Goal: Task Accomplishment & Management: Manage account settings

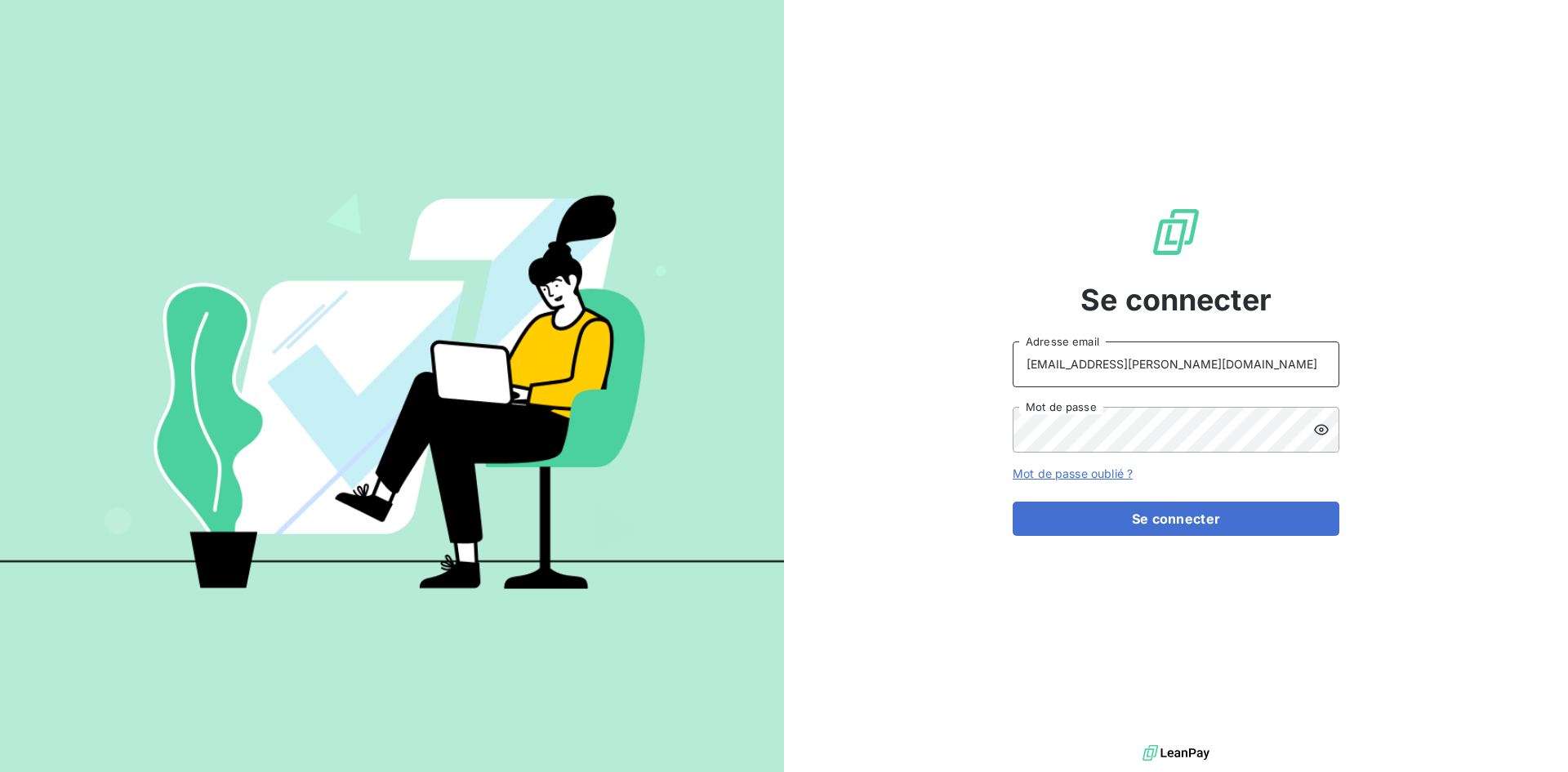
click at [1081, 369] on input "[EMAIL_ADDRESS][PERSON_NAME][DOMAIN_NAME]" at bounding box center [1176, 364] width 326 height 46
type input "[EMAIL_ADDRESS][PERSON_NAME][DOMAIN_NAME]"
click at [1164, 530] on button "Se connecter" at bounding box center [1176, 518] width 326 height 34
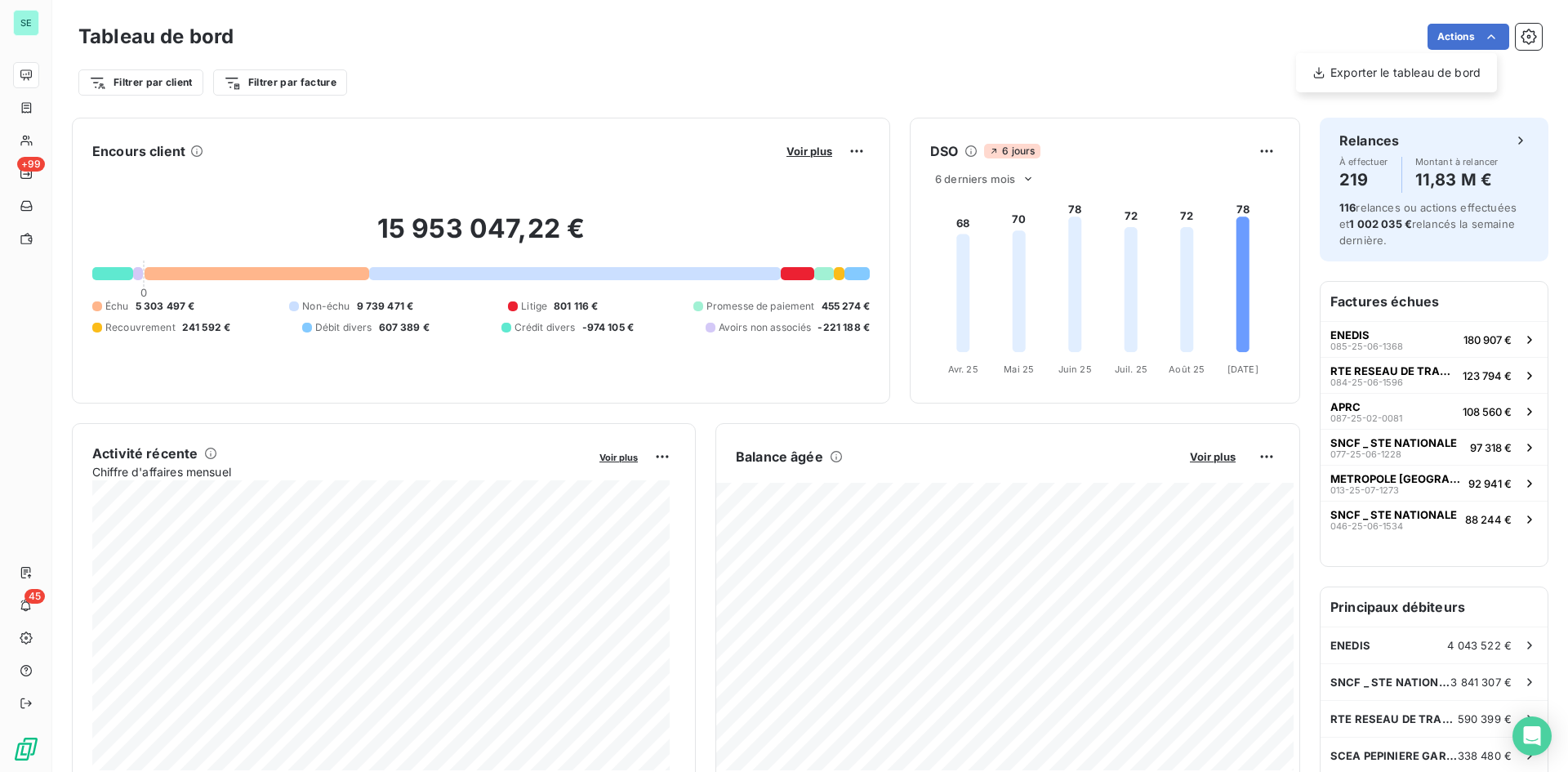
click at [1483, 35] on html "SE +99 45 Tableau de bord Actions Exporter le tableau de bord Filtrer par clien…" at bounding box center [784, 386] width 1568 height 772
click at [1526, 38] on button "button" at bounding box center [1529, 36] width 26 height 26
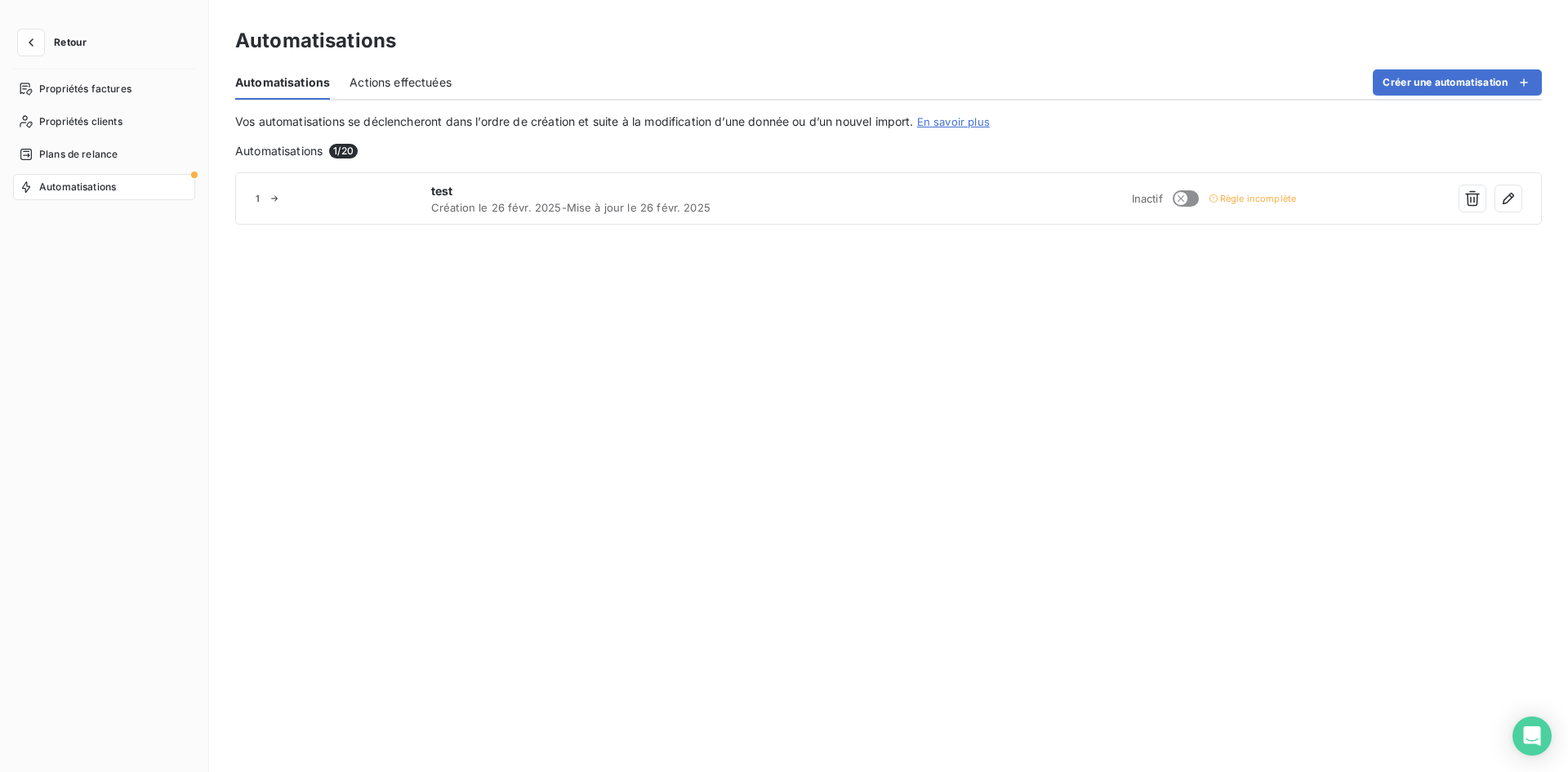
click at [1526, 38] on div "Automatisations" at bounding box center [887, 41] width 1306 height 30
click at [72, 117] on span "Propriétés clients" at bounding box center [80, 122] width 83 height 15
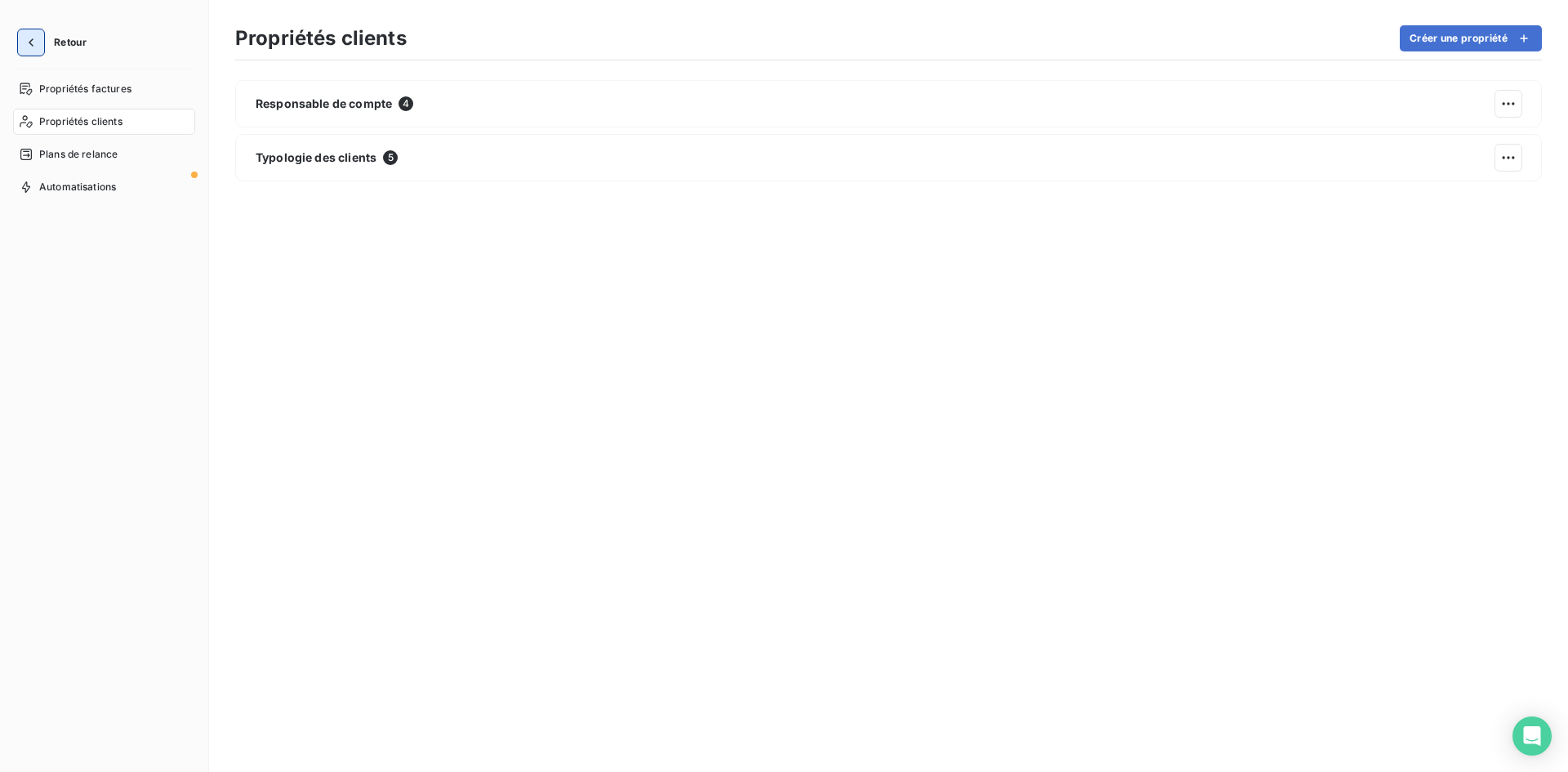
click at [43, 40] on button "button" at bounding box center [31, 43] width 26 height 26
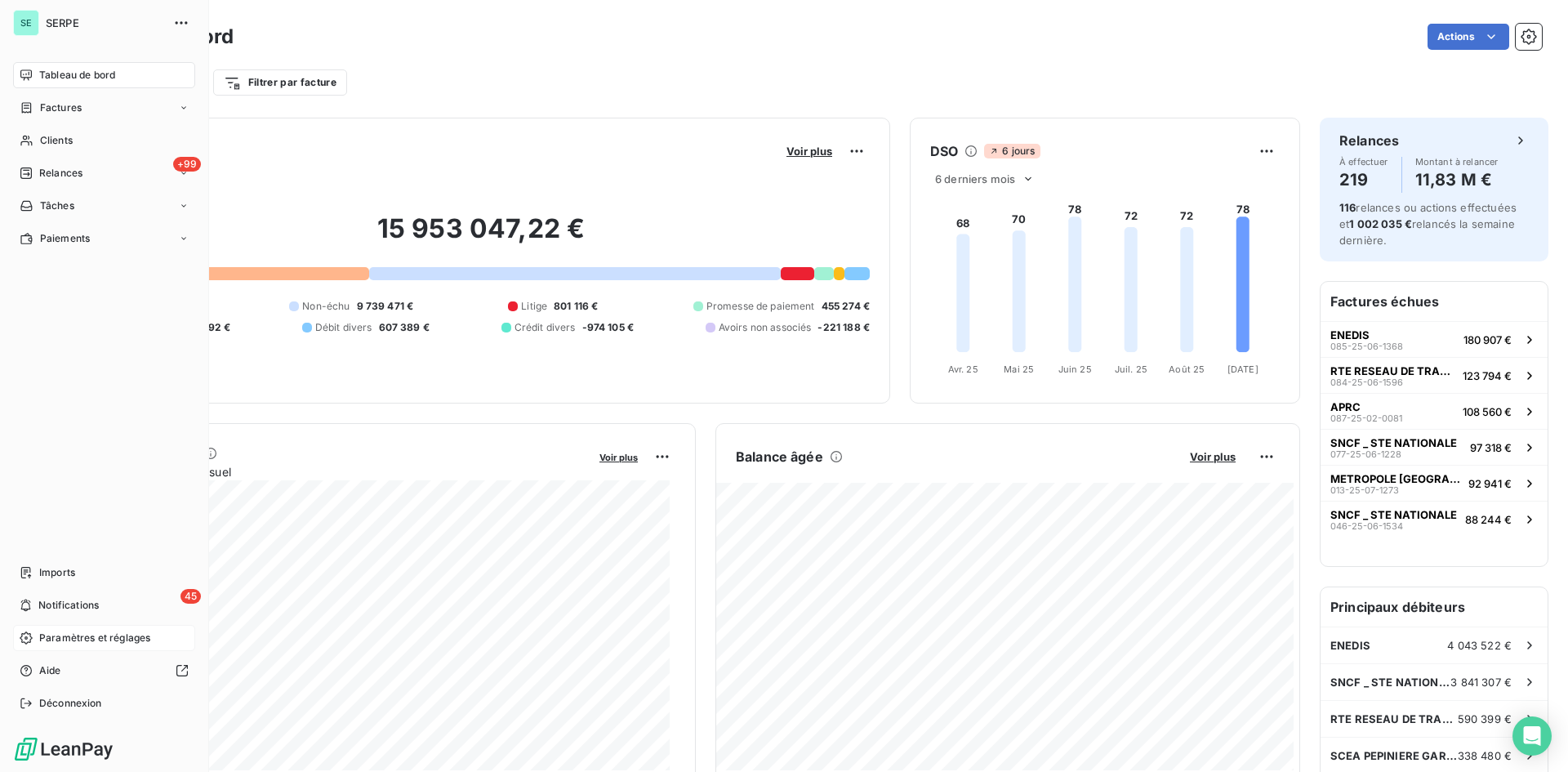
click at [71, 636] on span "Paramètres et réglages" at bounding box center [94, 638] width 111 height 15
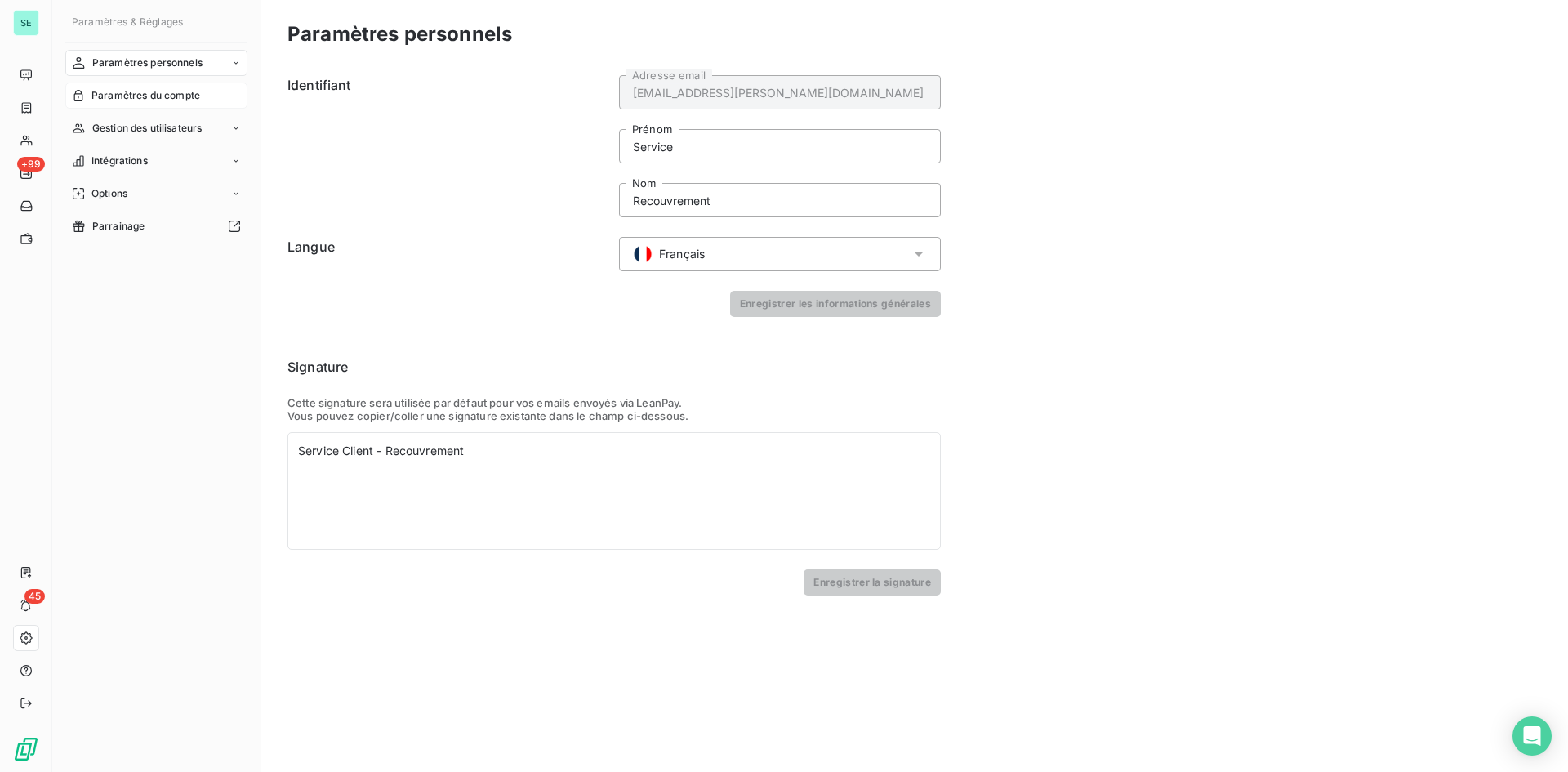
click at [212, 102] on div "Paramètres du compte" at bounding box center [156, 95] width 182 height 26
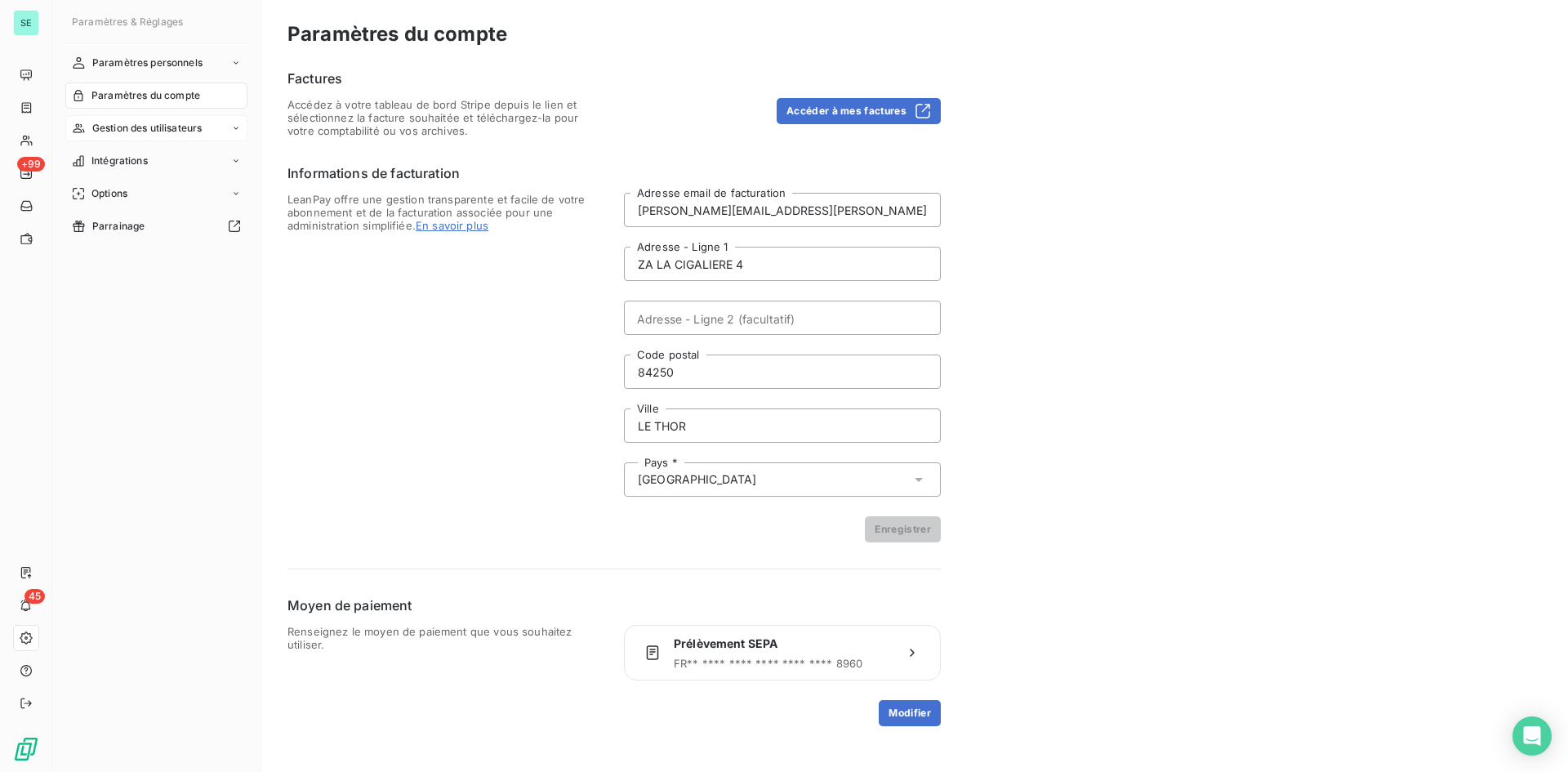
click at [201, 128] on span "Gestion des utilisateurs" at bounding box center [147, 129] width 110 height 15
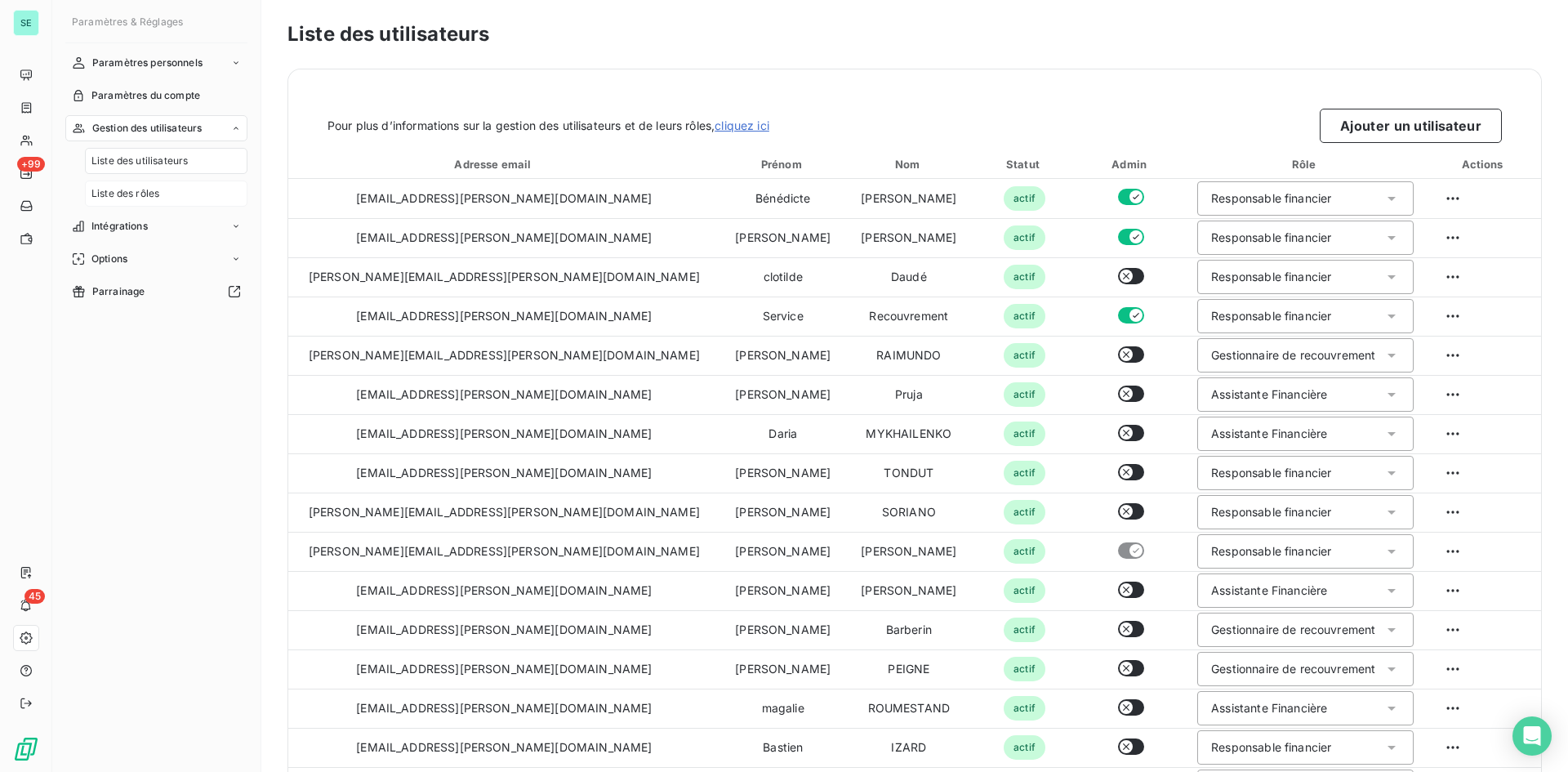
click at [176, 191] on div "Liste des rôles" at bounding box center [166, 194] width 162 height 26
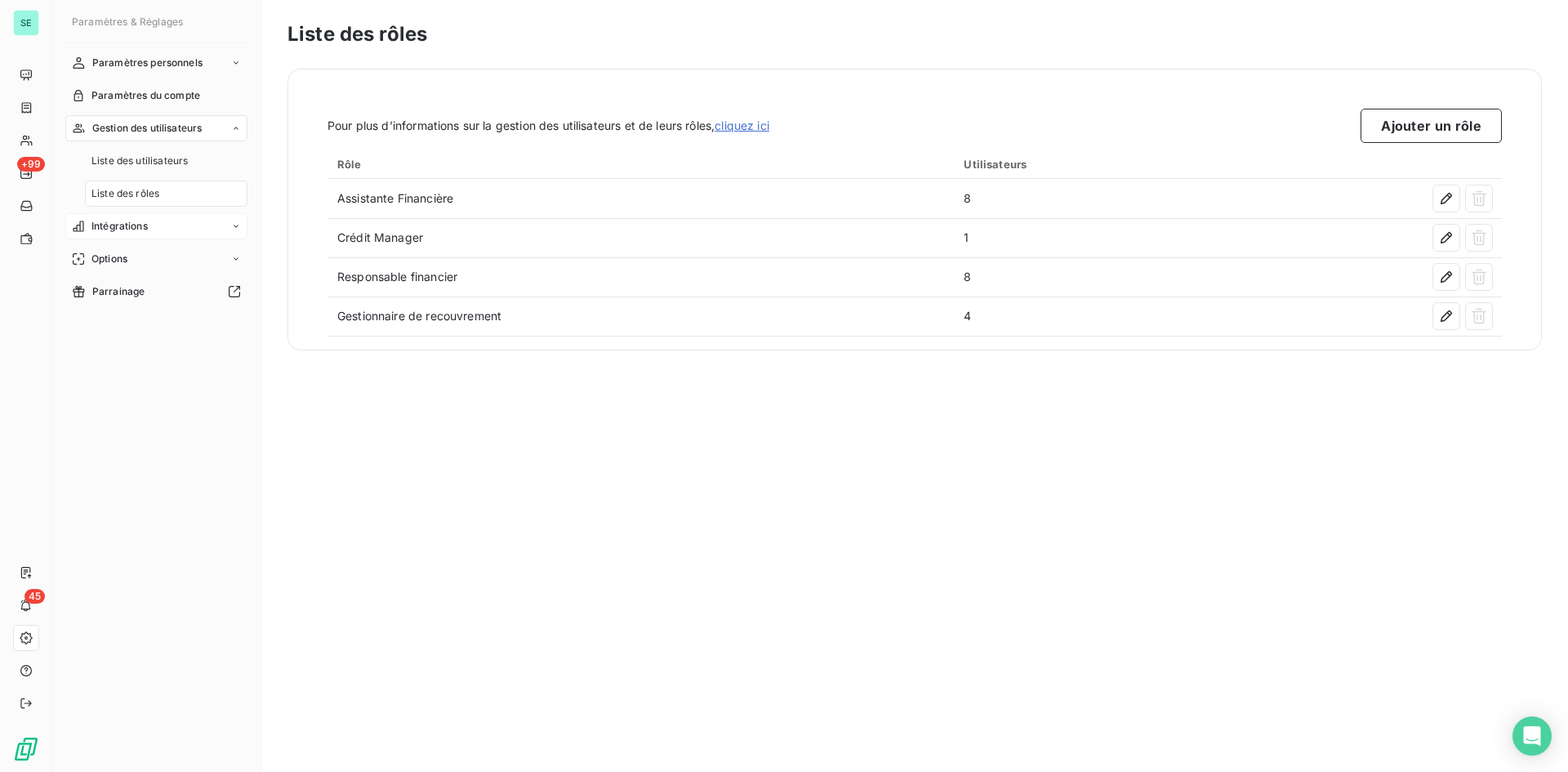
click at [189, 229] on div "Intégrations" at bounding box center [156, 227] width 182 height 26
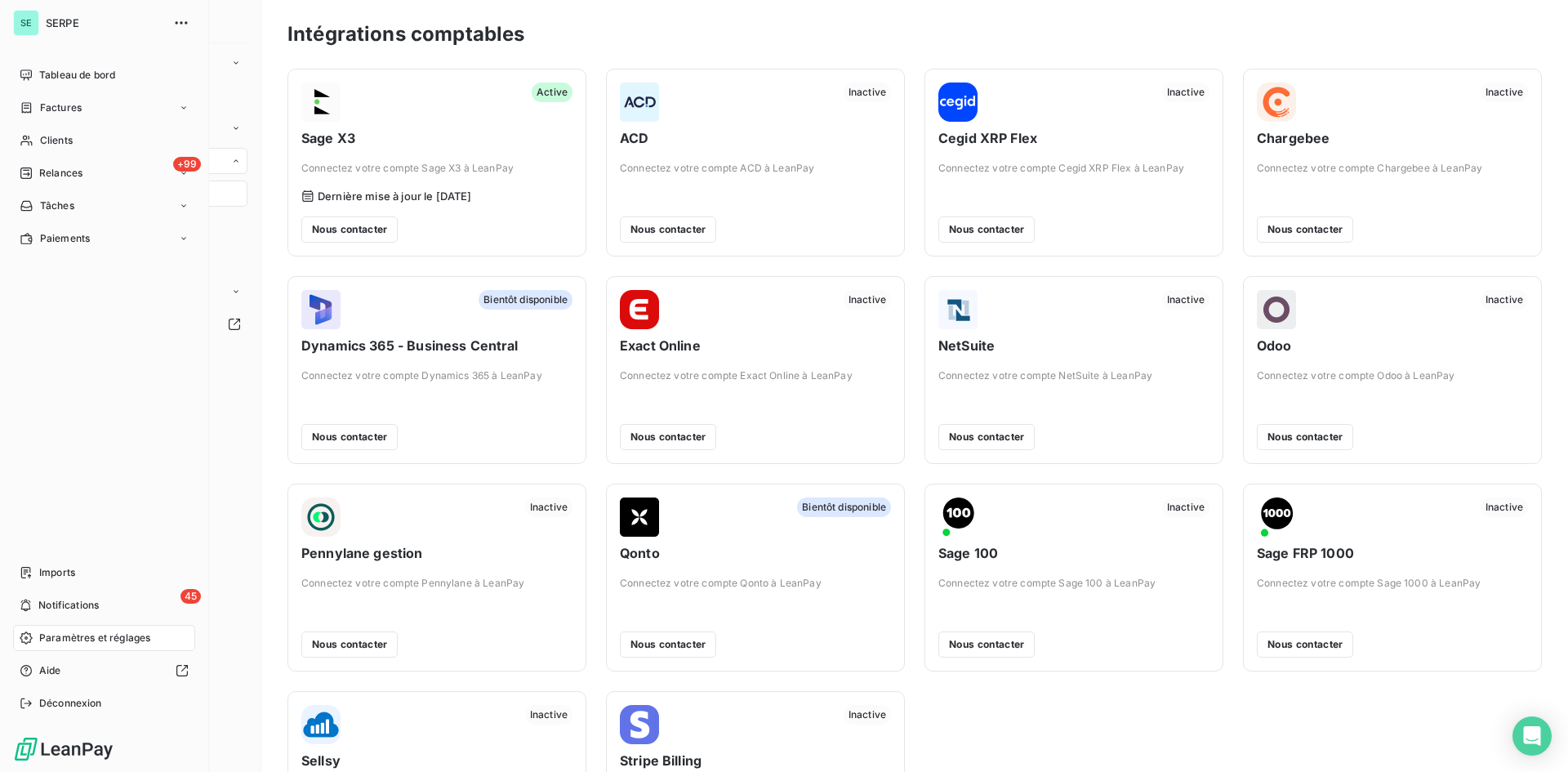
click at [21, 28] on div "SE" at bounding box center [26, 23] width 26 height 26
click at [188, 23] on icon "button" at bounding box center [182, 23] width 17 height 17
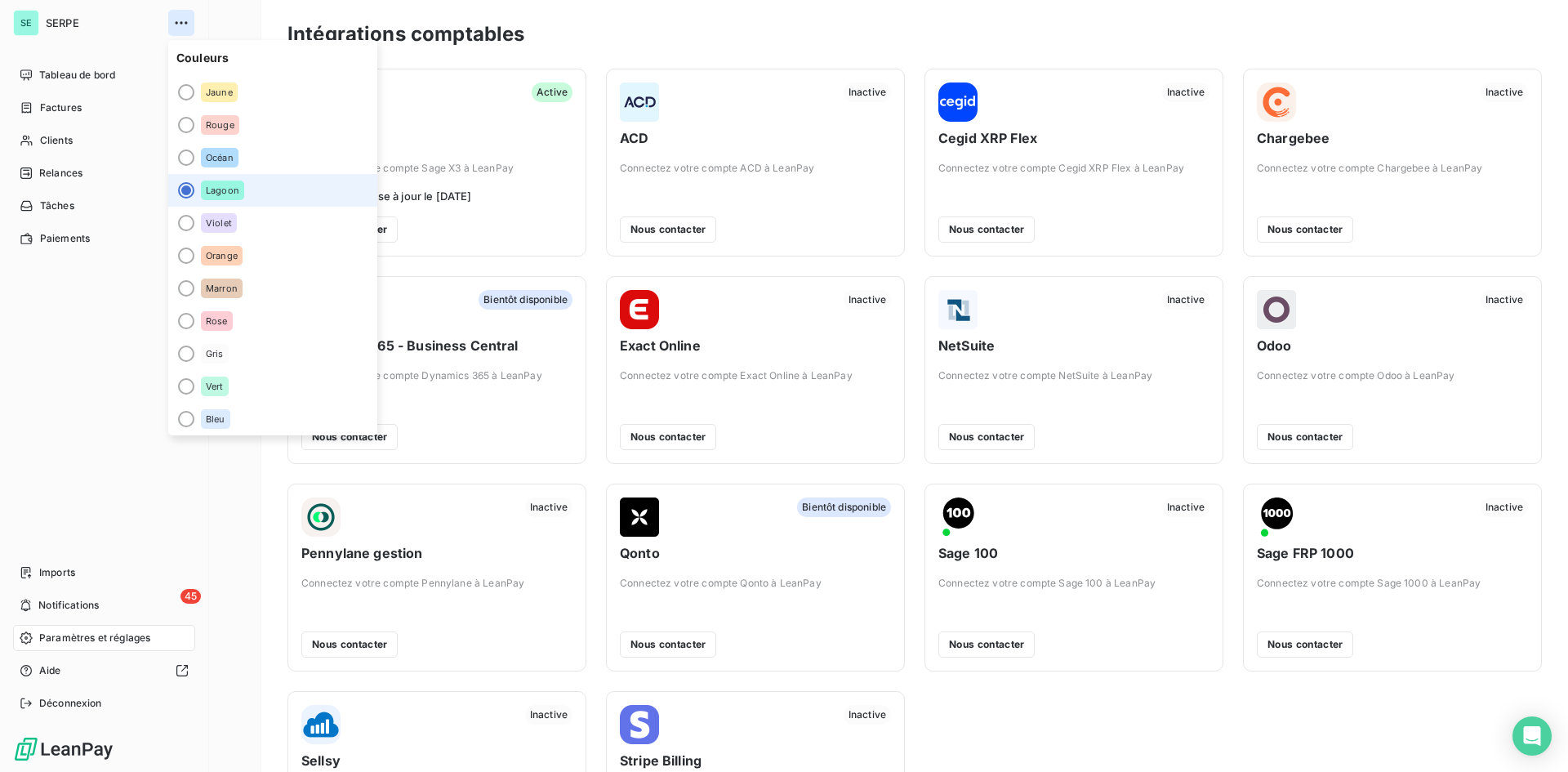
click at [188, 23] on icon "button" at bounding box center [182, 23] width 17 height 17
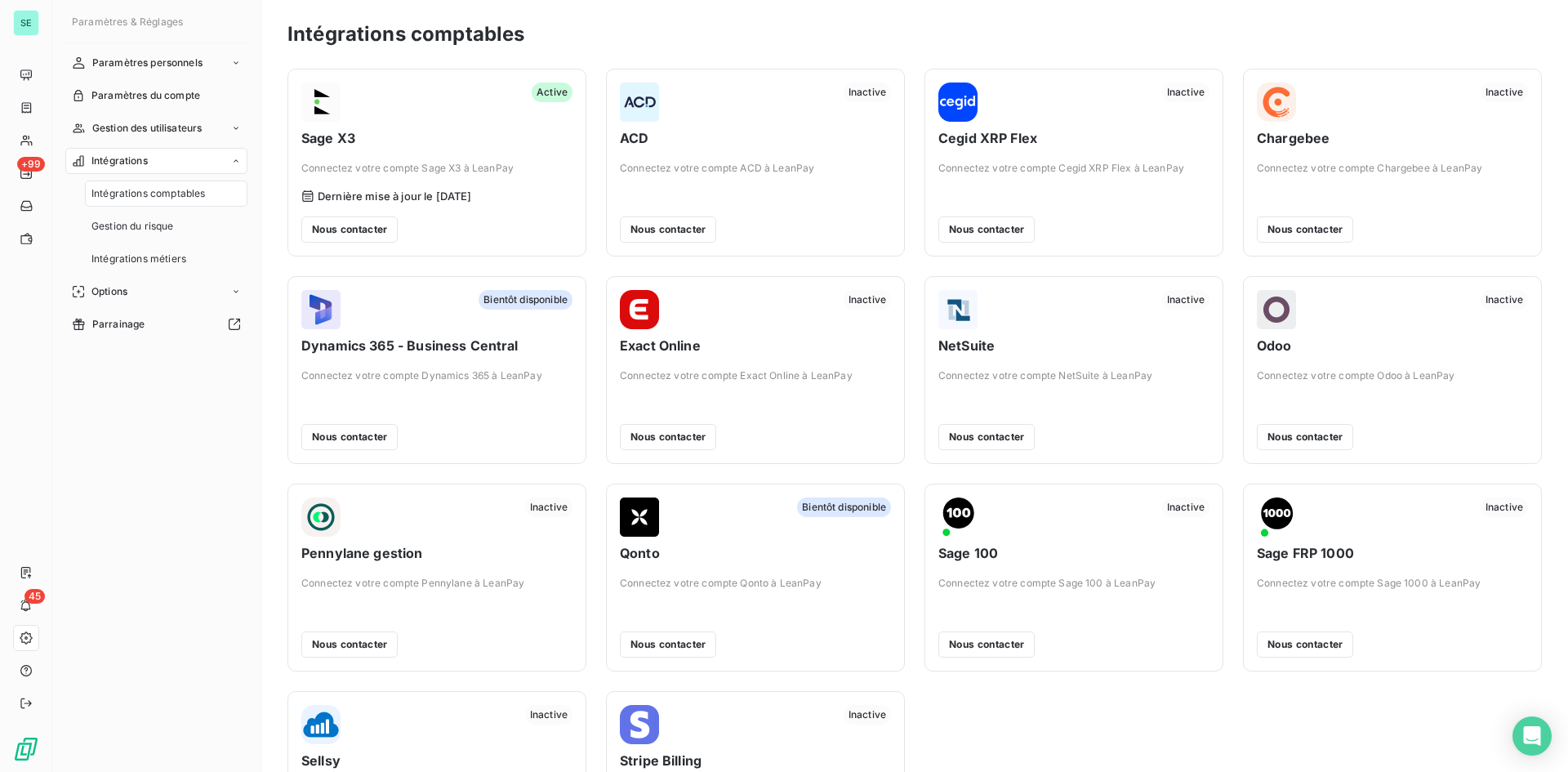
click at [227, 23] on div "Paramètres & Réglages" at bounding box center [156, 28] width 182 height 30
click at [190, 131] on span "Gestion des utilisateurs" at bounding box center [147, 129] width 110 height 15
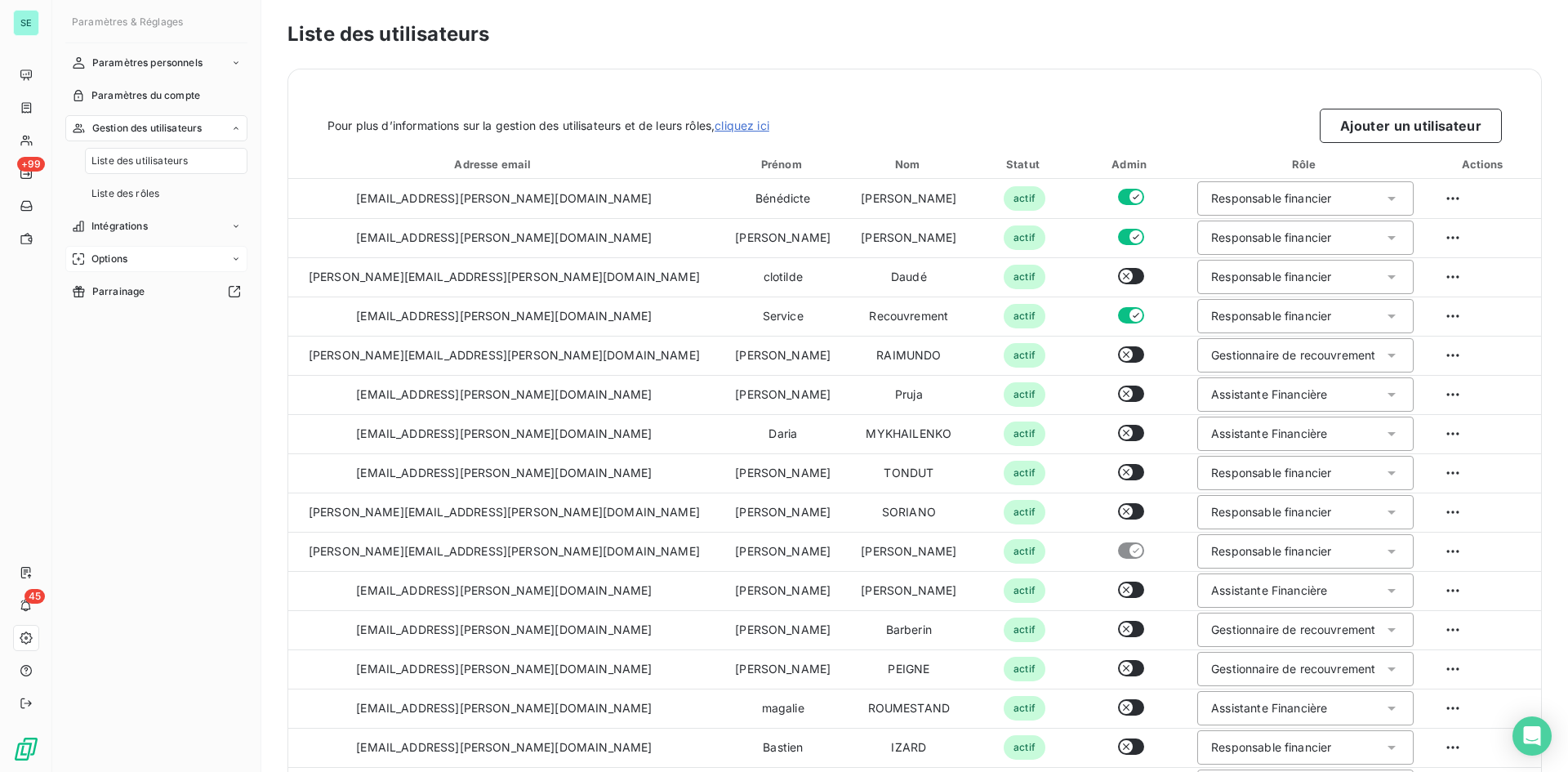
click at [148, 253] on div "Options" at bounding box center [156, 259] width 182 height 26
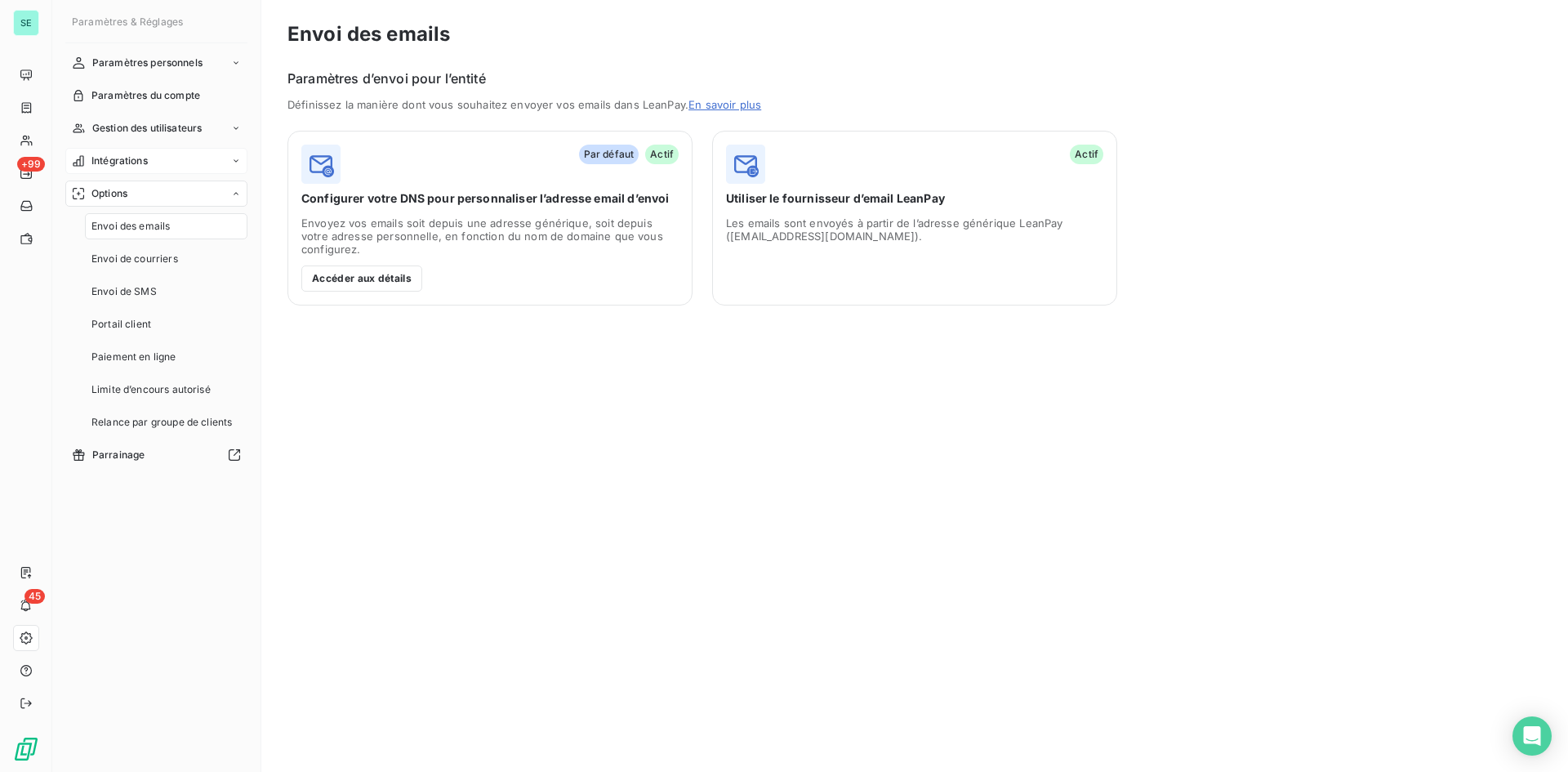
click at [158, 161] on div "Intégrations" at bounding box center [156, 161] width 182 height 26
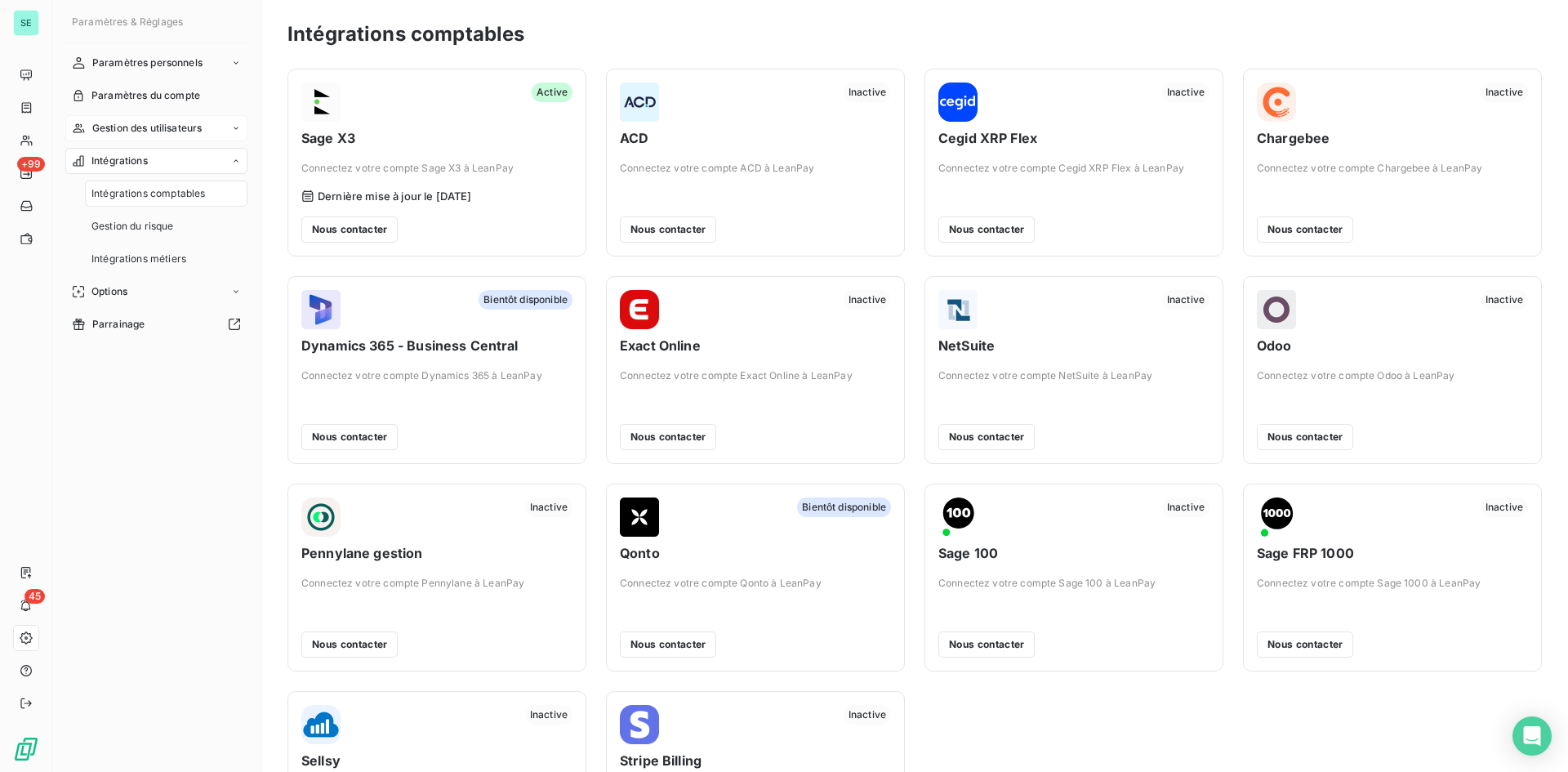
click at [161, 135] on span "Gestion des utilisateurs" at bounding box center [147, 129] width 110 height 15
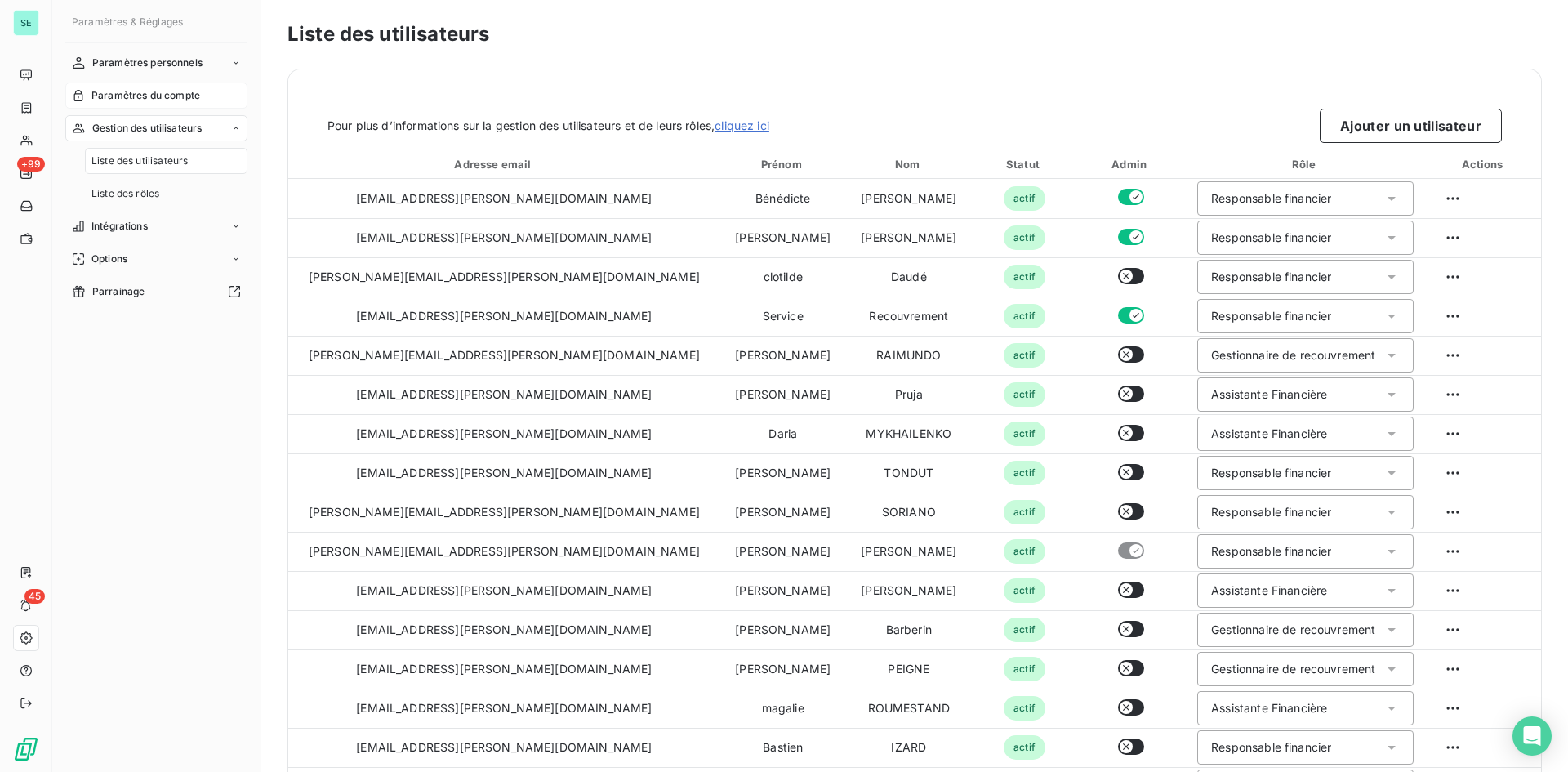
click at [180, 102] on span "Paramètres du compte" at bounding box center [145, 96] width 108 height 15
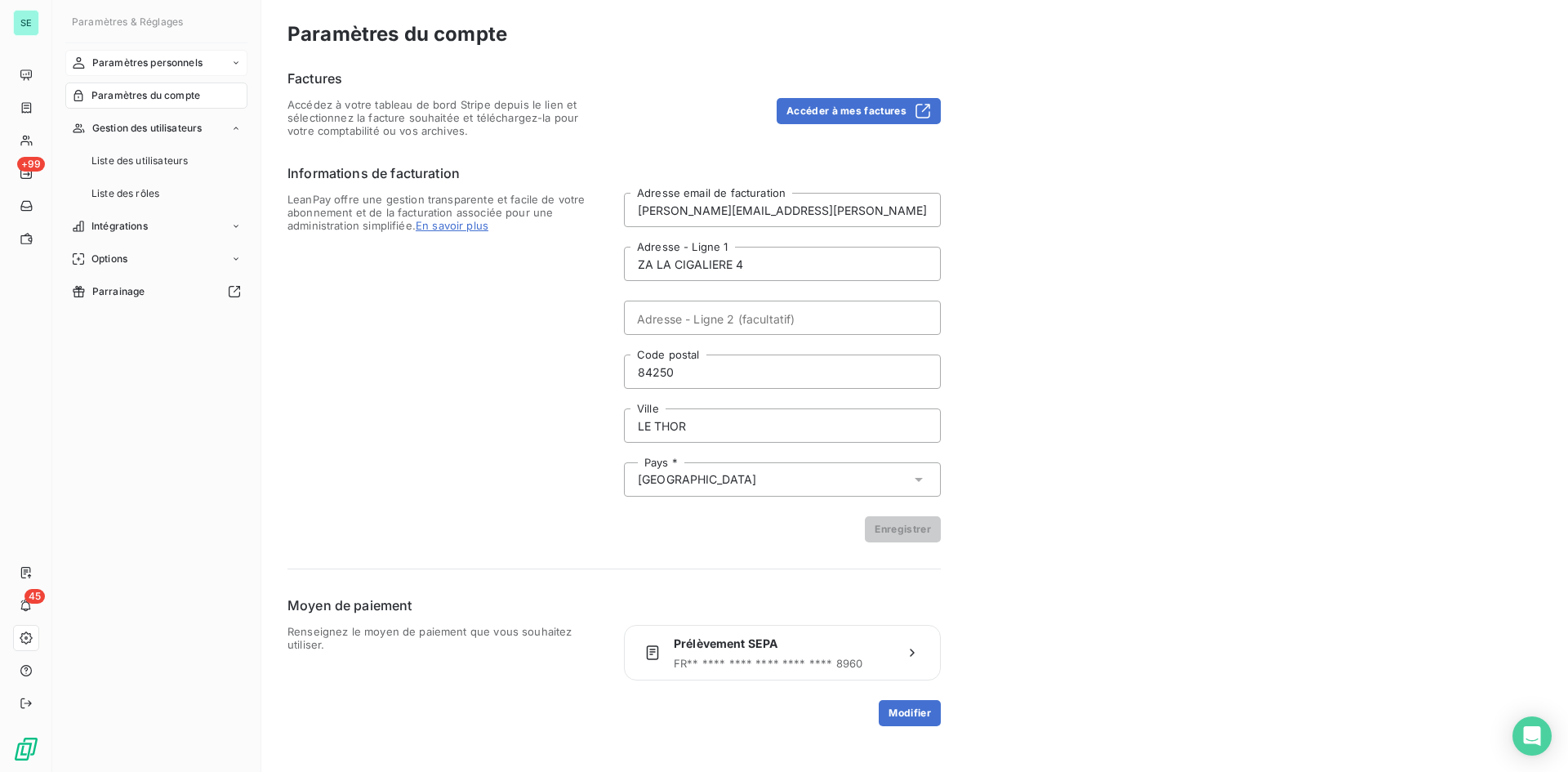
click at [138, 61] on span "Paramètres personnels" at bounding box center [147, 63] width 110 height 15
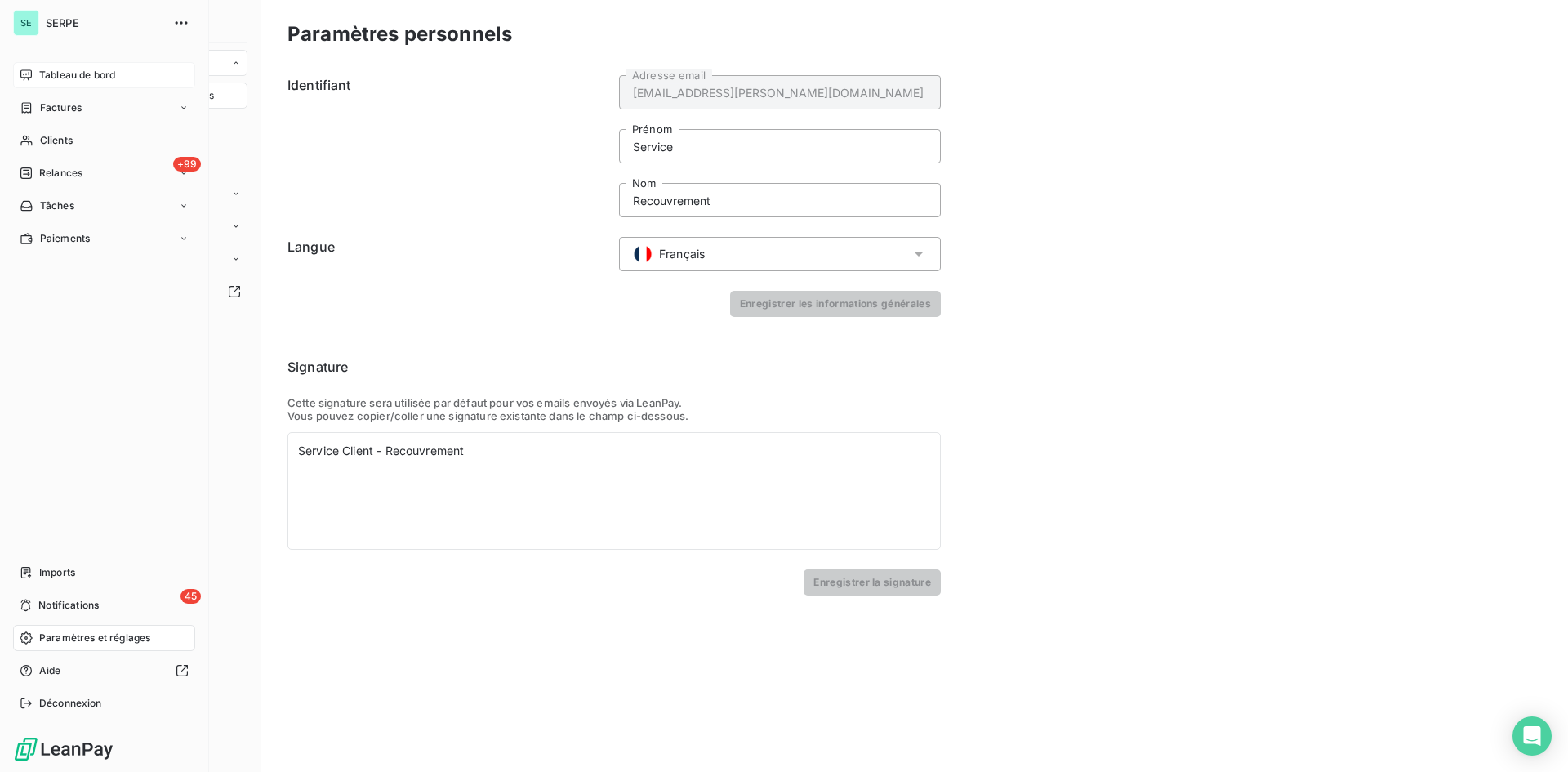
click at [34, 69] on div "Tableau de bord" at bounding box center [103, 76] width 182 height 26
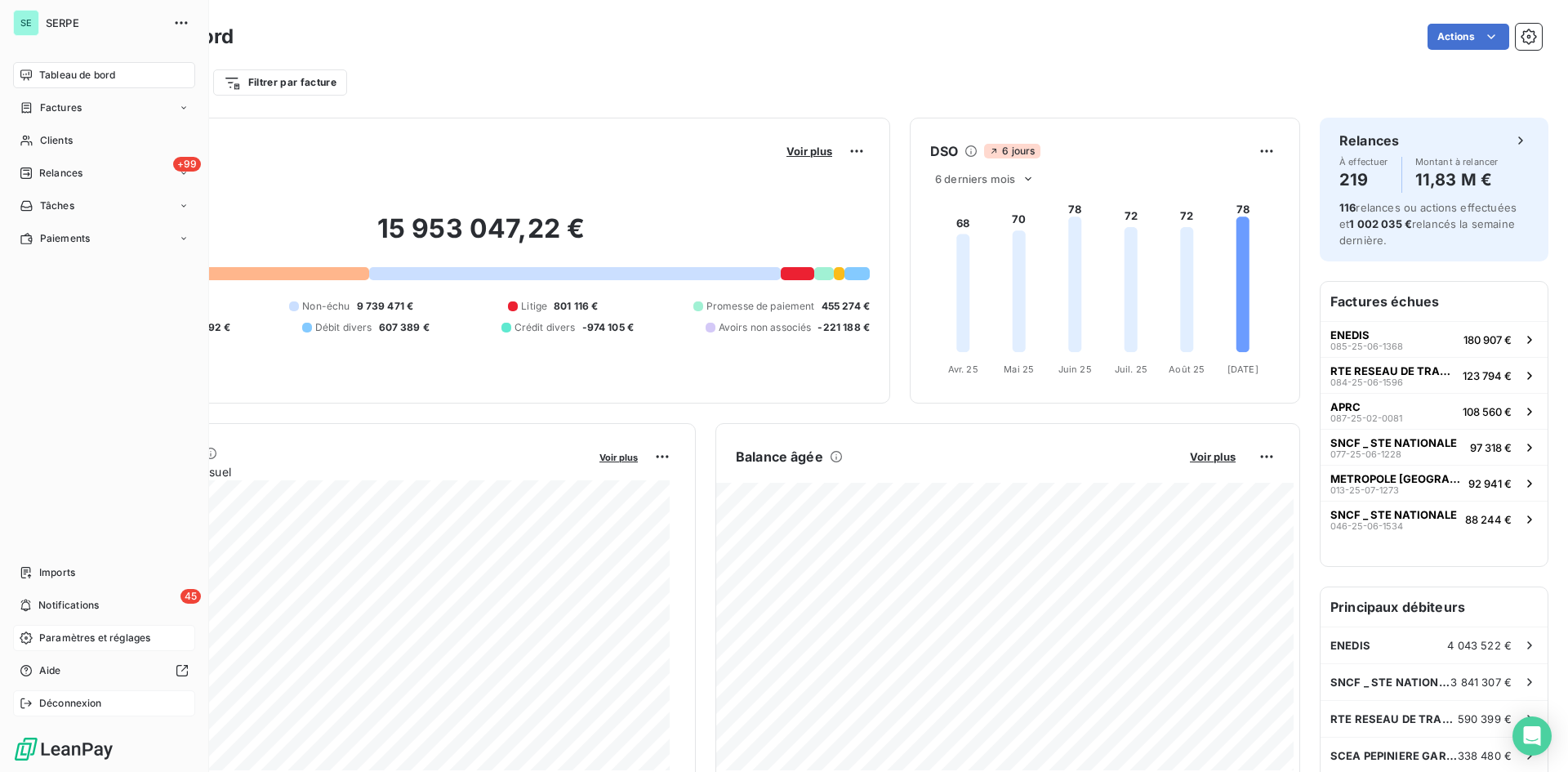
click at [71, 706] on span "Déconnexion" at bounding box center [70, 703] width 62 height 15
